Goal: Task Accomplishment & Management: Manage account settings

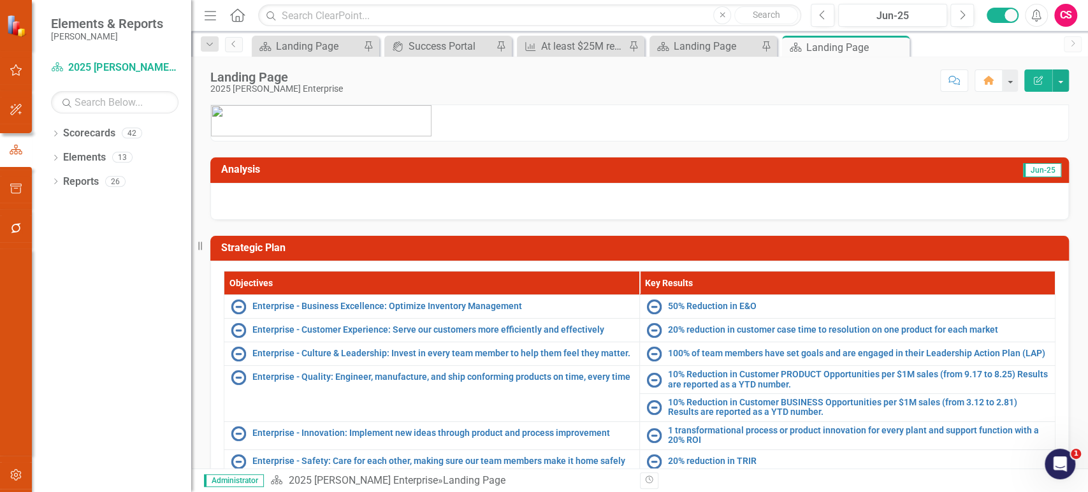
click at [1069, 17] on div "CS" at bounding box center [1066, 15] width 23 height 23
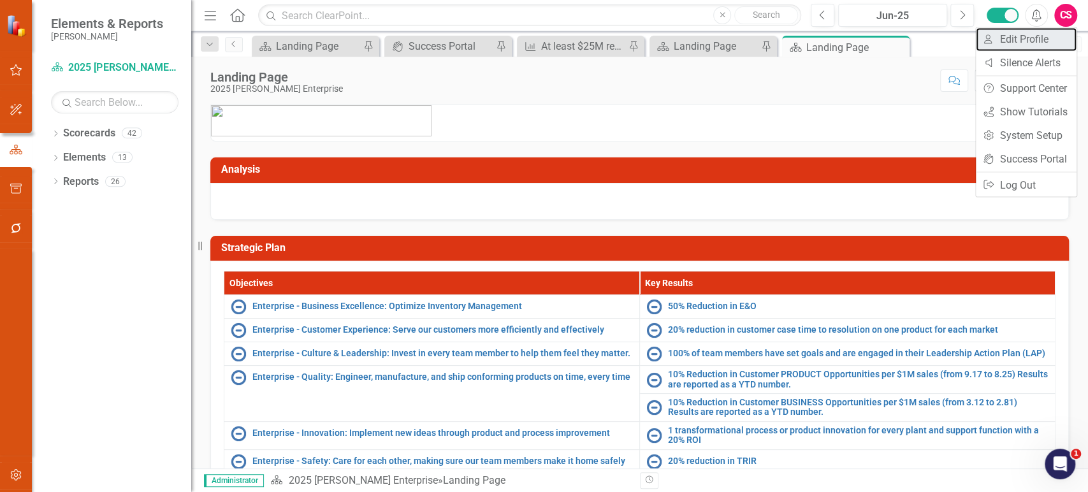
click at [1021, 40] on link "User Edit Profile" at bounding box center [1026, 39] width 101 height 24
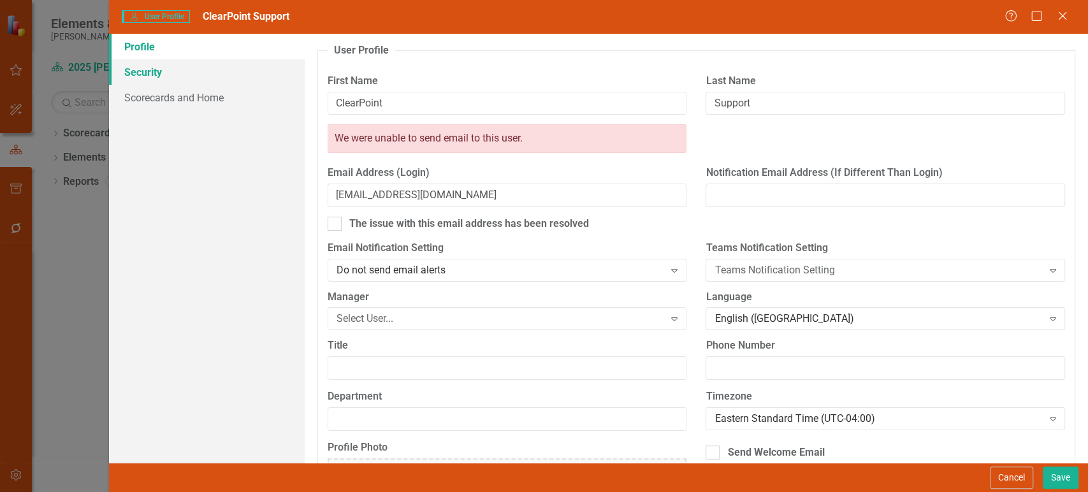
click at [229, 75] on link "Security" at bounding box center [207, 72] width 196 height 26
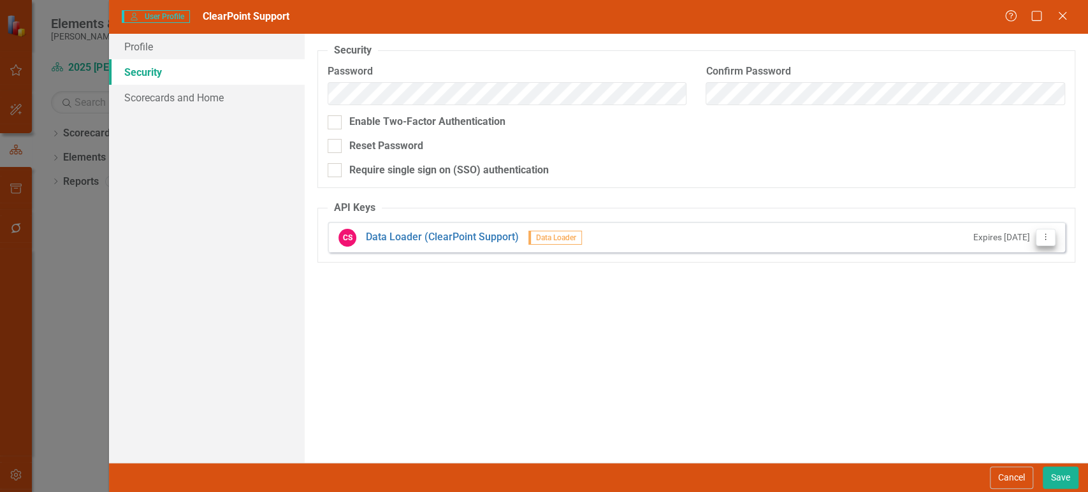
click at [1049, 242] on button "Dropdown Menu" at bounding box center [1046, 237] width 20 height 17
click at [1015, 256] on link "API Key Edit API Key" at bounding box center [1004, 259] width 101 height 24
